Goal: Information Seeking & Learning: Check status

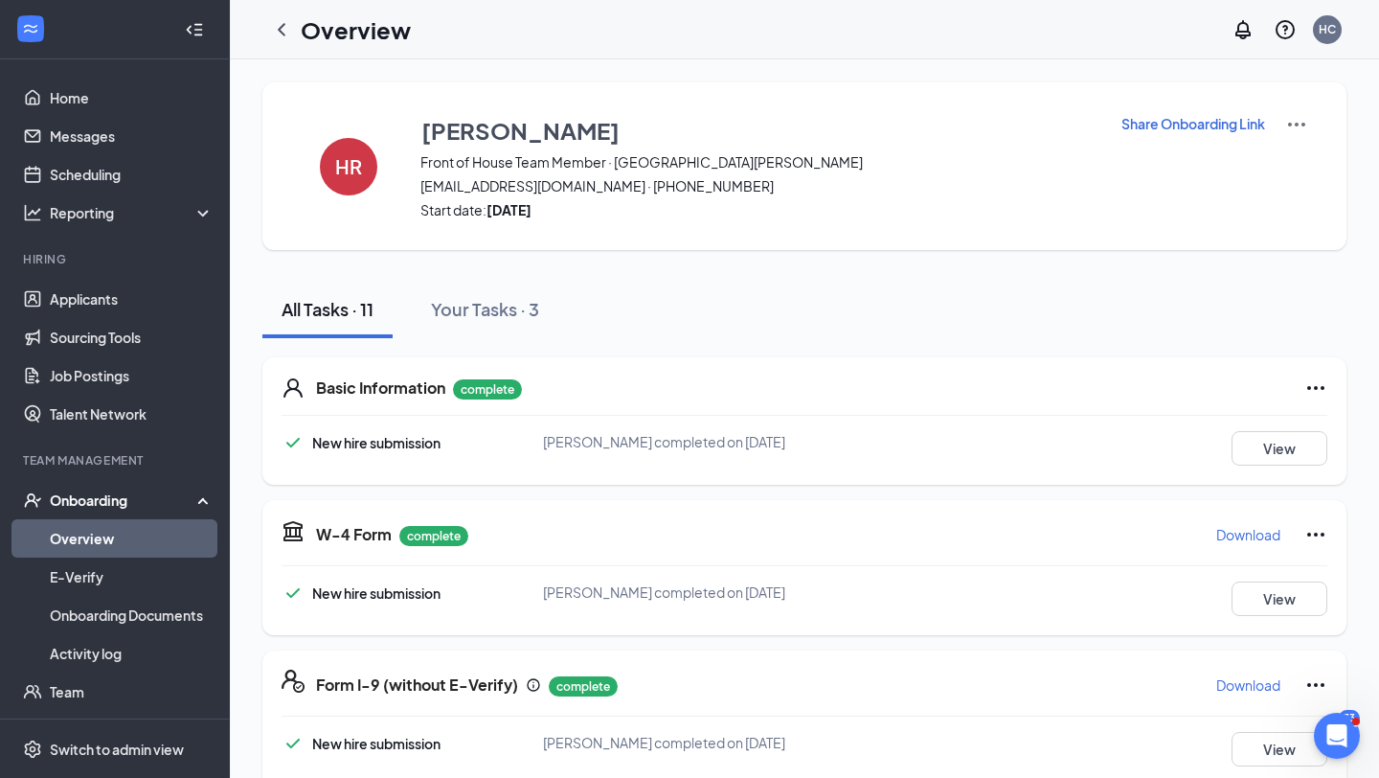
click at [122, 552] on link "Overview" at bounding box center [132, 538] width 164 height 38
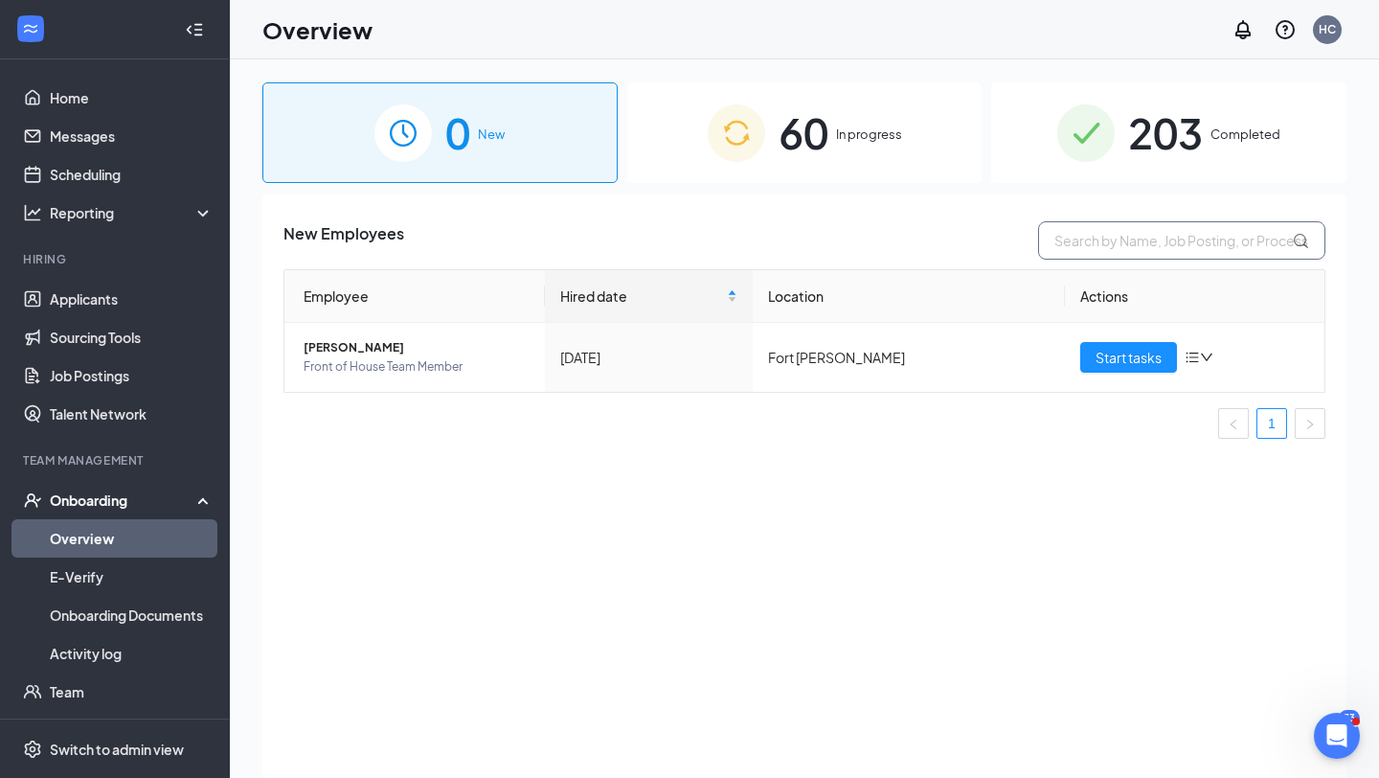
click at [1129, 257] on input "text" at bounding box center [1181, 240] width 287 height 38
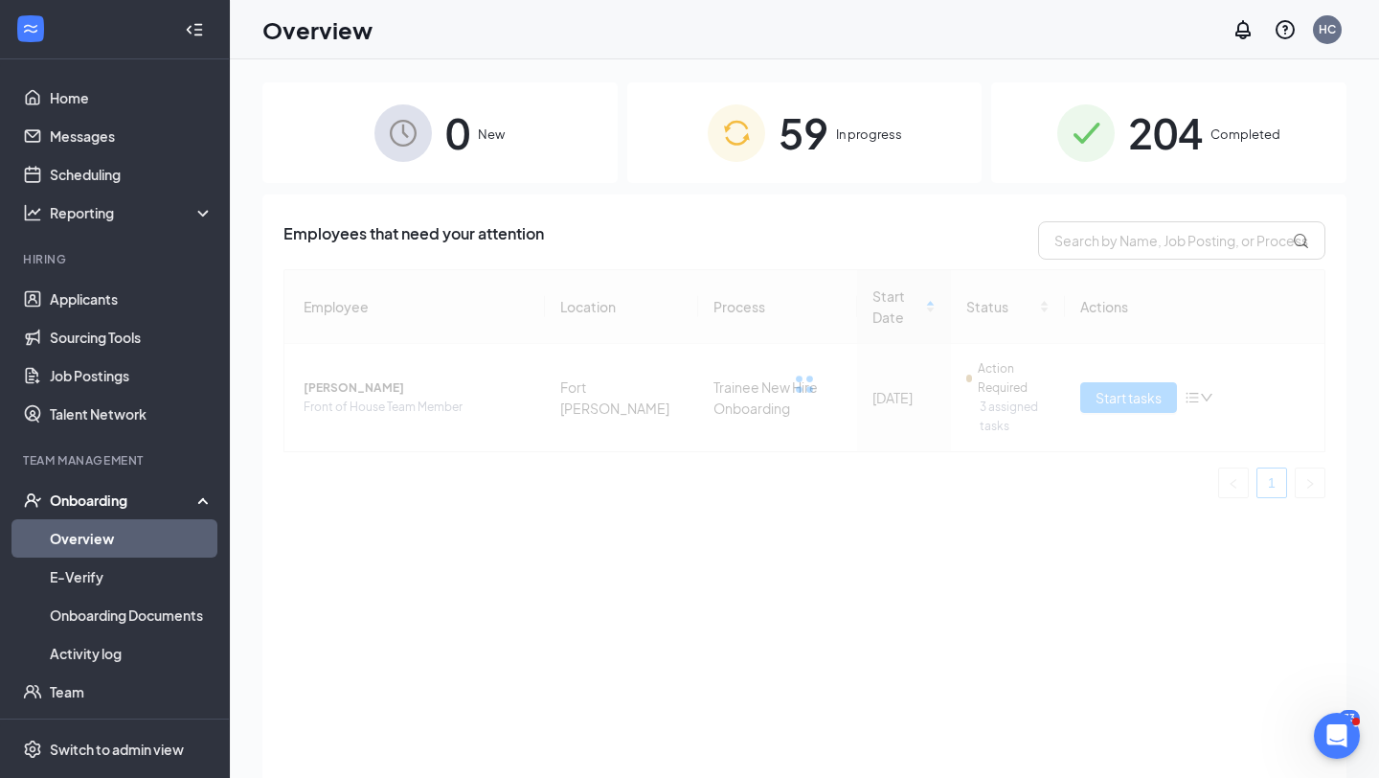
click at [1187, 126] on span "204" at bounding box center [1165, 133] width 75 height 66
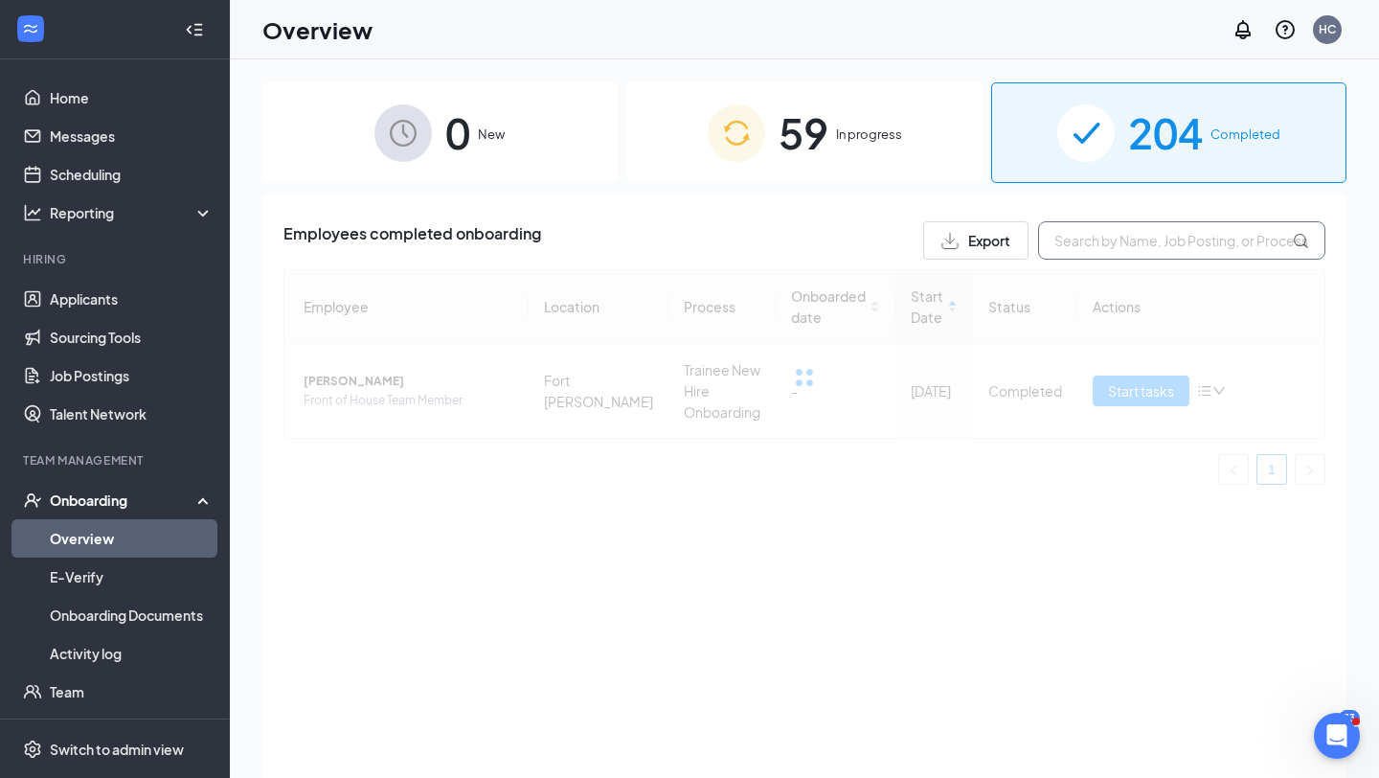
click at [1147, 235] on input "text" at bounding box center [1181, 240] width 287 height 38
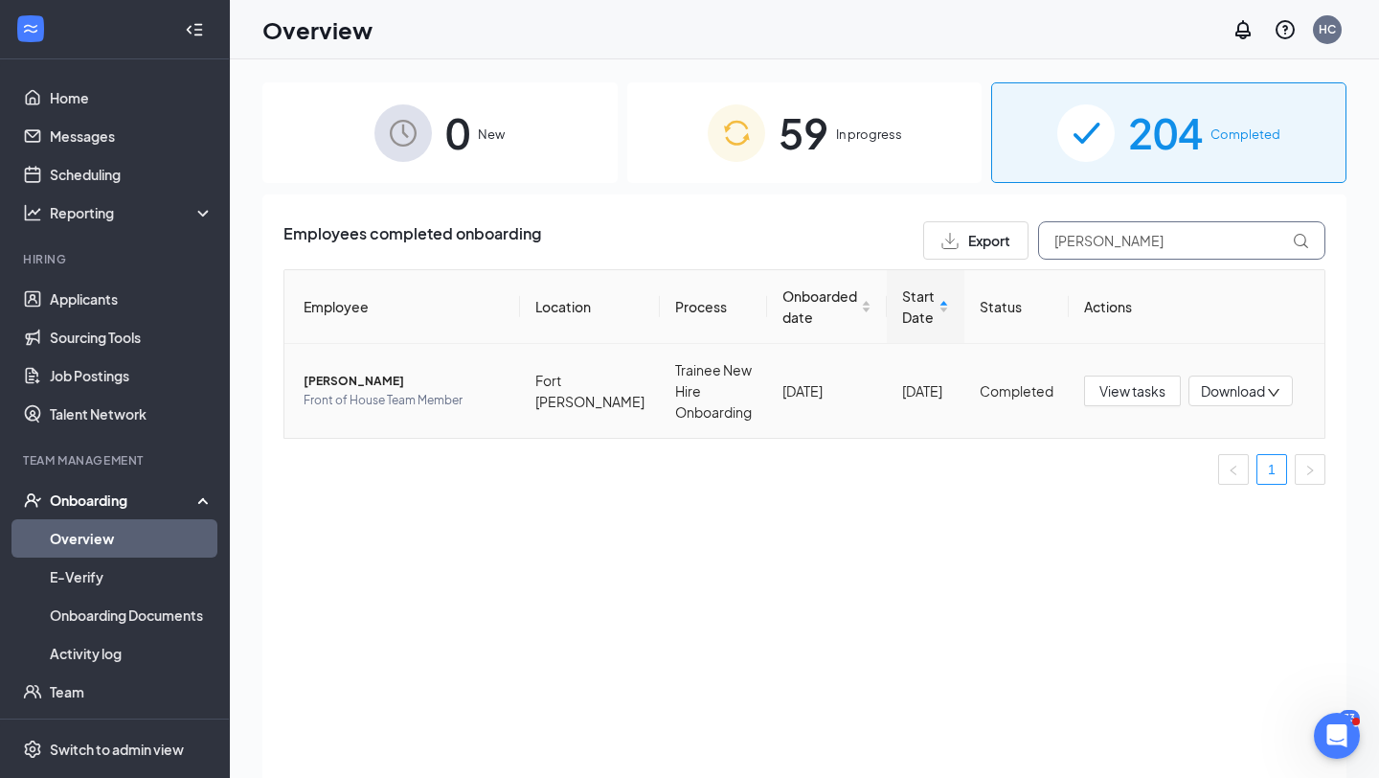
type input "[PERSON_NAME]"
click at [335, 380] on span "[PERSON_NAME]" at bounding box center [404, 381] width 201 height 19
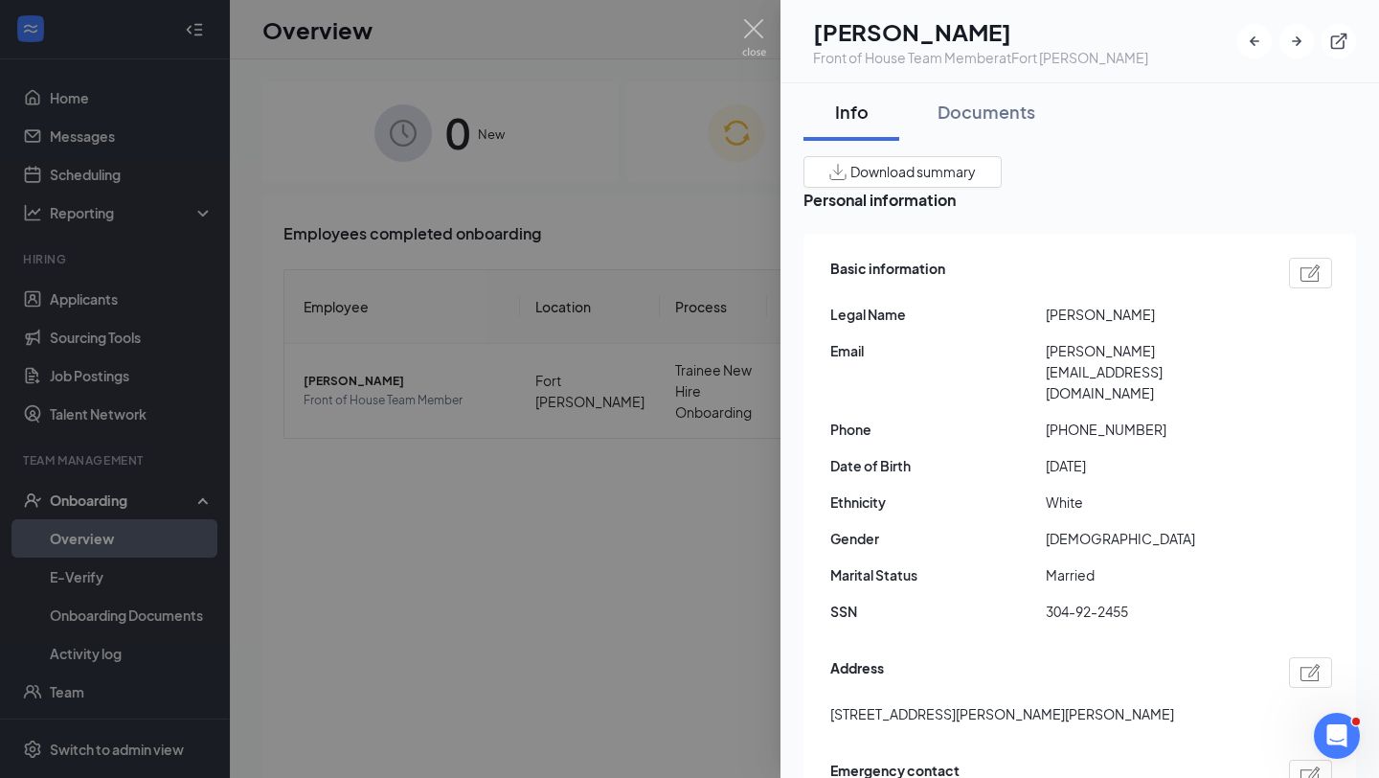
click at [768, 27] on div at bounding box center [689, 389] width 1379 height 778
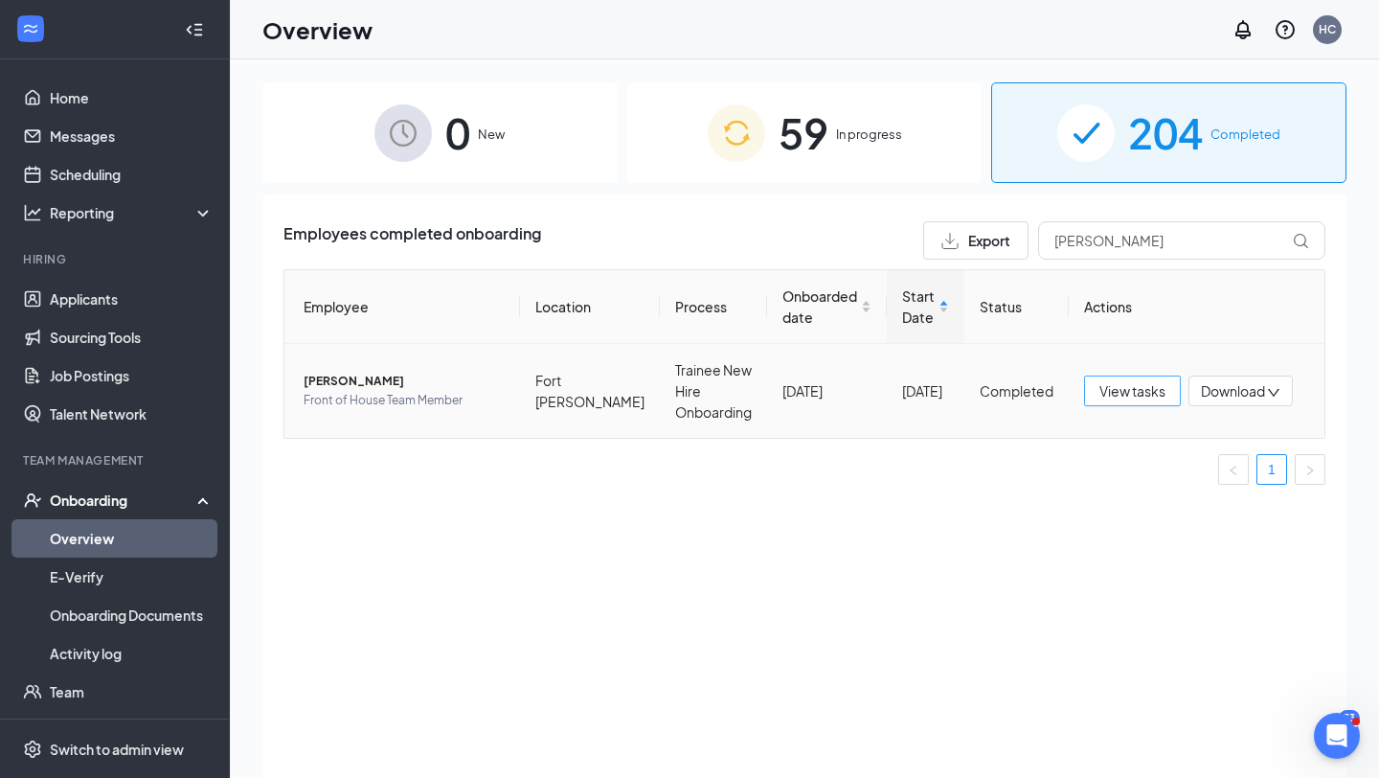
click at [1132, 386] on span "View tasks" at bounding box center [1132, 390] width 66 height 21
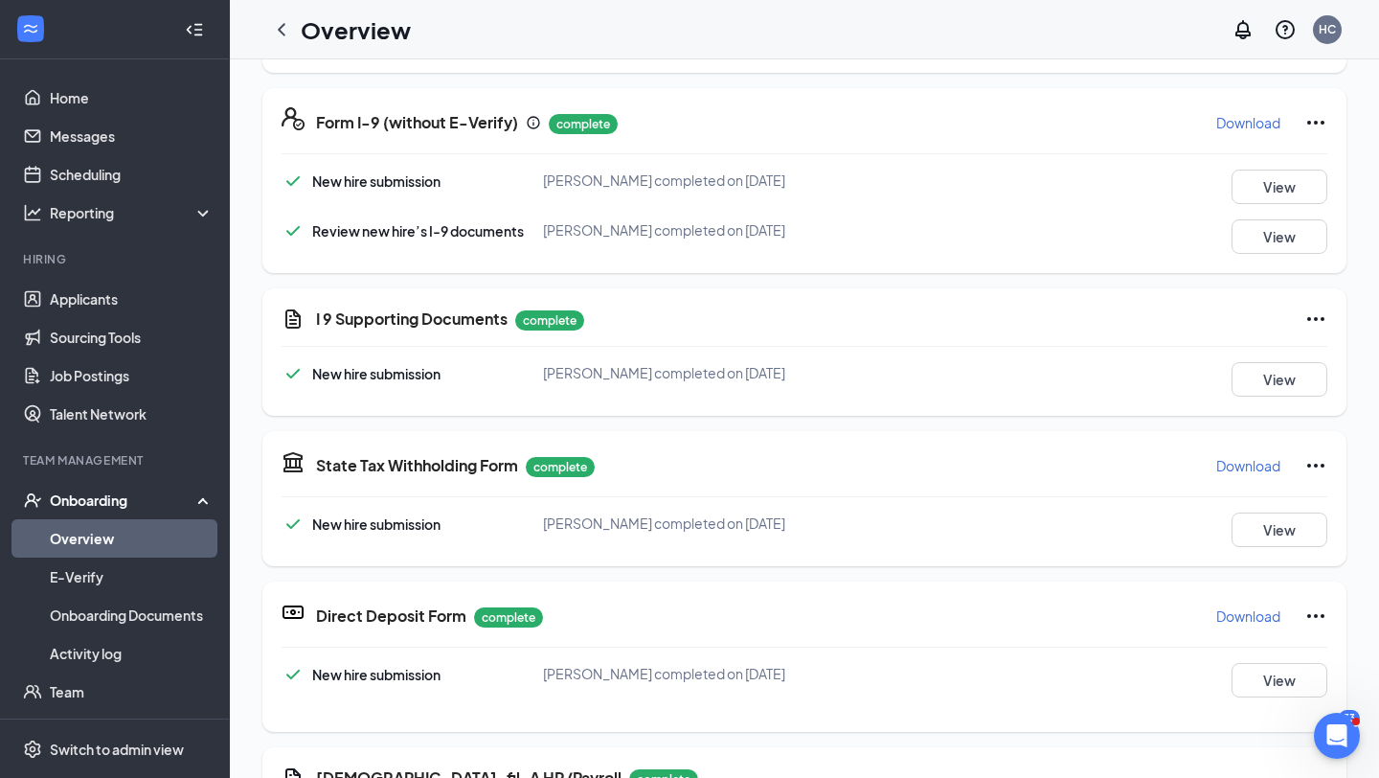
scroll to position [567, 0]
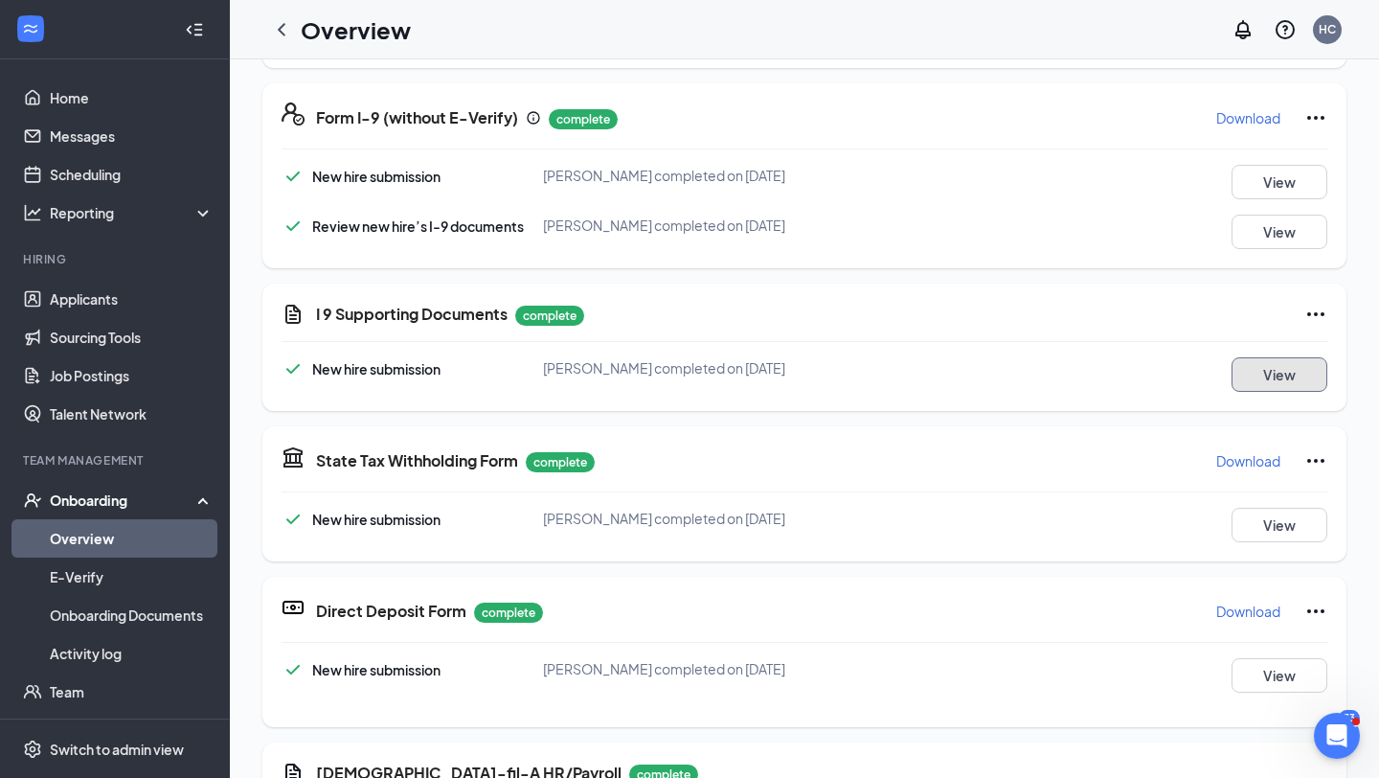
click at [1295, 368] on button "View" at bounding box center [1279, 374] width 96 height 34
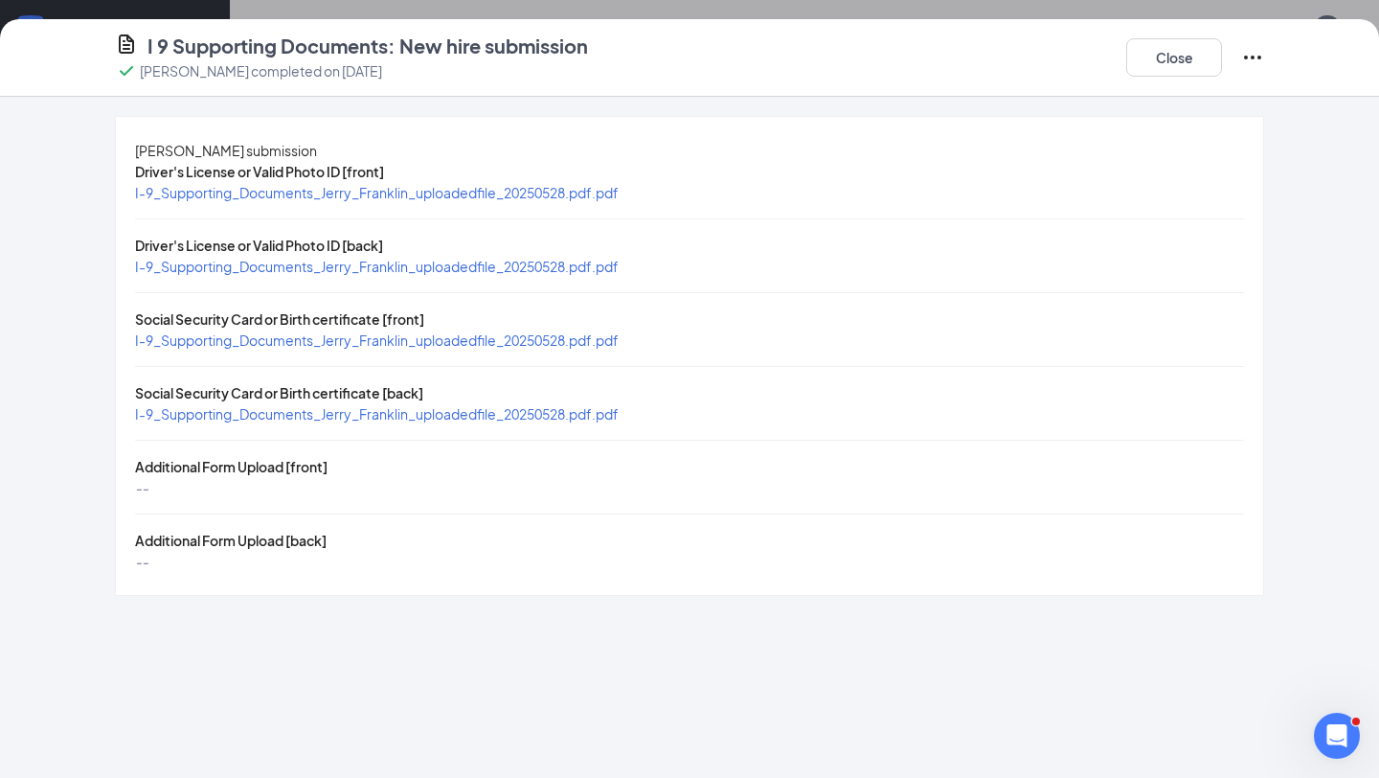
click at [544, 201] on span "I-9_Supporting_Documents_Jerry_Franklin_uploadedfile_20250528.pdf.pdf" at bounding box center [377, 192] width 484 height 17
